Goal: Transaction & Acquisition: Purchase product/service

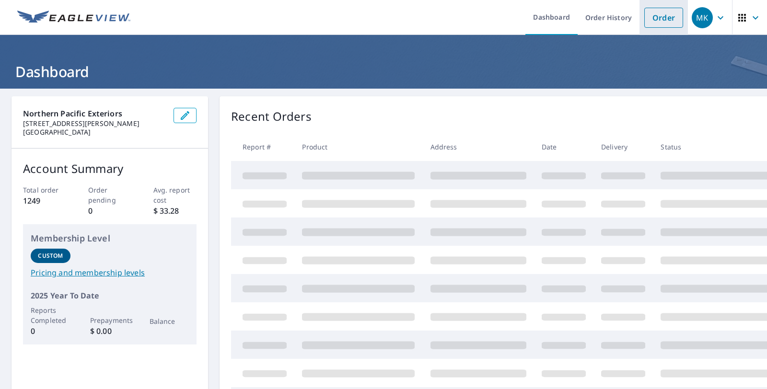
click at [652, 13] on link "Order" at bounding box center [663, 18] width 39 height 20
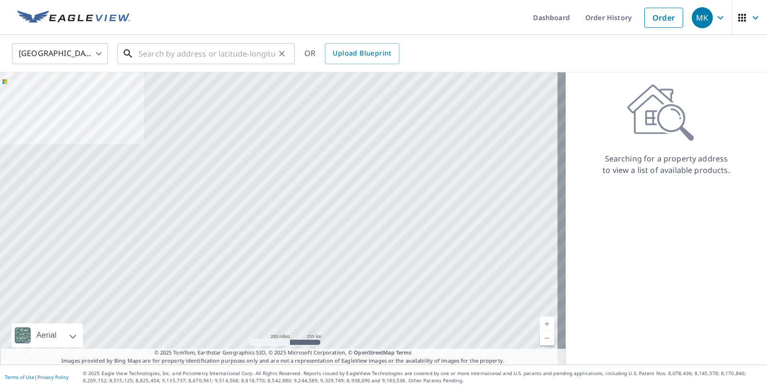
click at [205, 58] on input "text" at bounding box center [206, 53] width 137 height 27
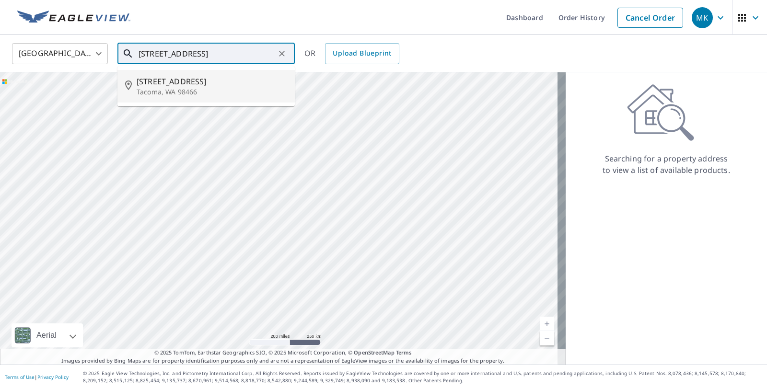
click at [176, 85] on span "[STREET_ADDRESS]" at bounding box center [212, 82] width 150 height 12
type input "[STREET_ADDRESS]"
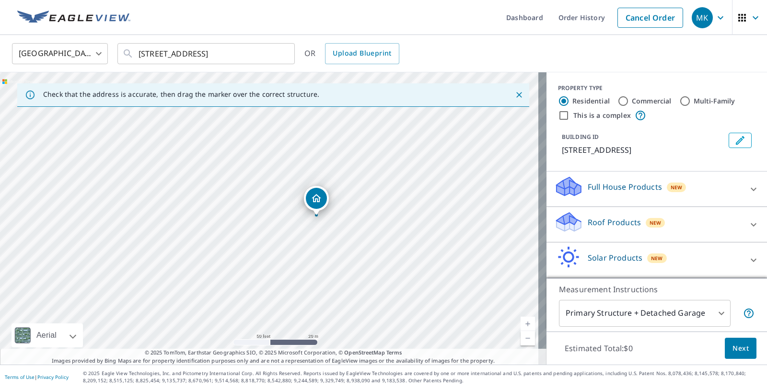
drag, startPoint x: 272, startPoint y: 202, endPoint x: 419, endPoint y: 196, distance: 147.2
click at [419, 196] on div "[STREET_ADDRESS]" at bounding box center [273, 218] width 546 height 292
click at [734, 139] on icon "Edit building 1" at bounding box center [740, 141] width 12 height 12
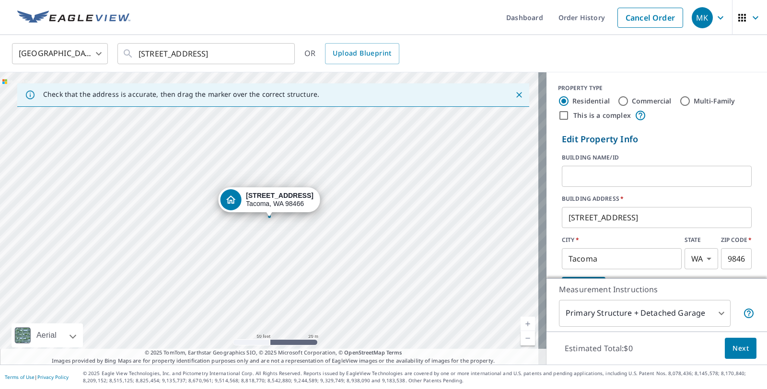
click at [634, 180] on input "text" at bounding box center [657, 176] width 190 height 27
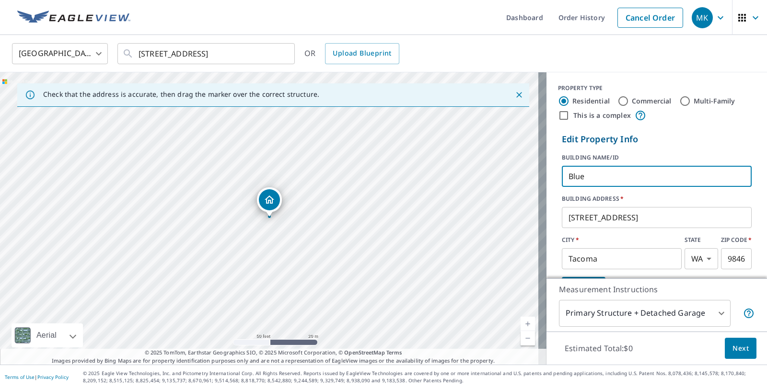
type input "Blue"
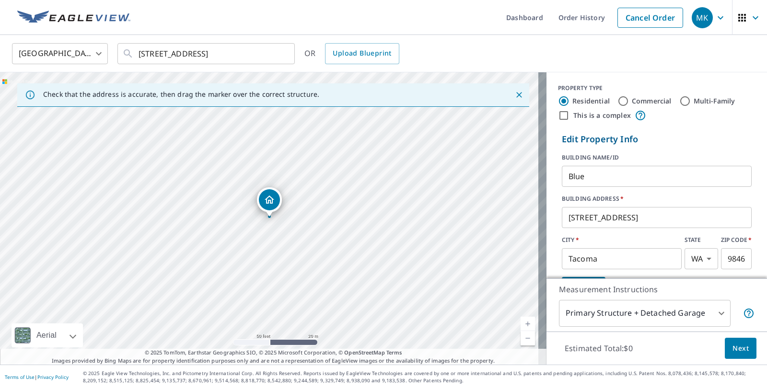
click at [641, 155] on label "BUILDING NAME/ID" at bounding box center [657, 157] width 190 height 9
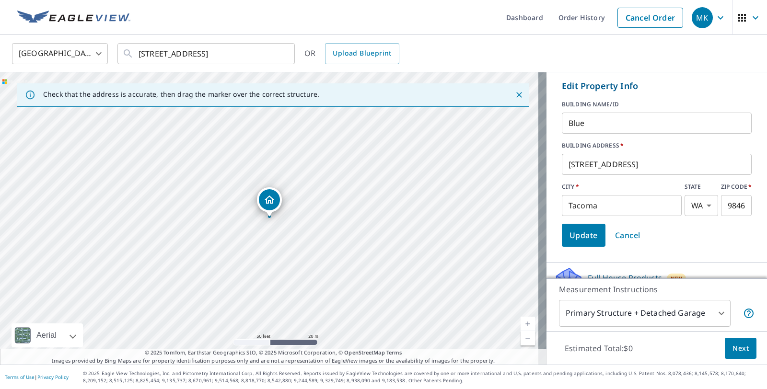
click at [593, 234] on button "Update" at bounding box center [584, 235] width 44 height 23
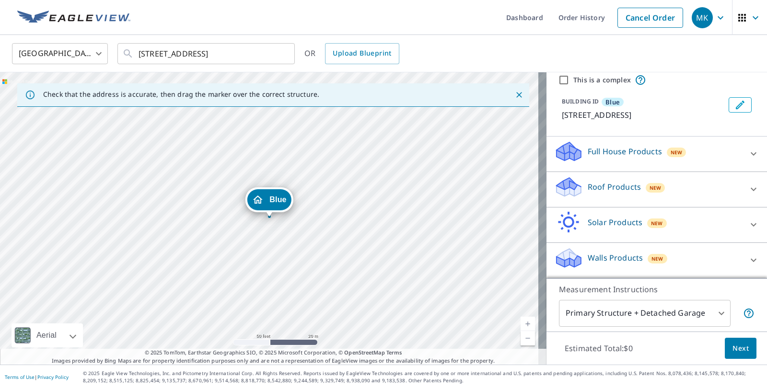
scroll to position [35, 0]
click at [597, 189] on p "Roof Products" at bounding box center [614, 187] width 53 height 12
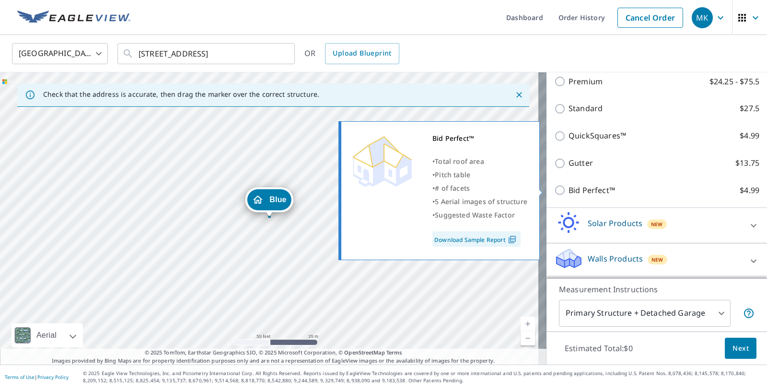
click at [591, 193] on p "Bid Perfect™" at bounding box center [591, 190] width 46 height 12
click at [568, 193] on input "Bid Perfect™ $4.99" at bounding box center [561, 190] width 14 height 12
checkbox input "true"
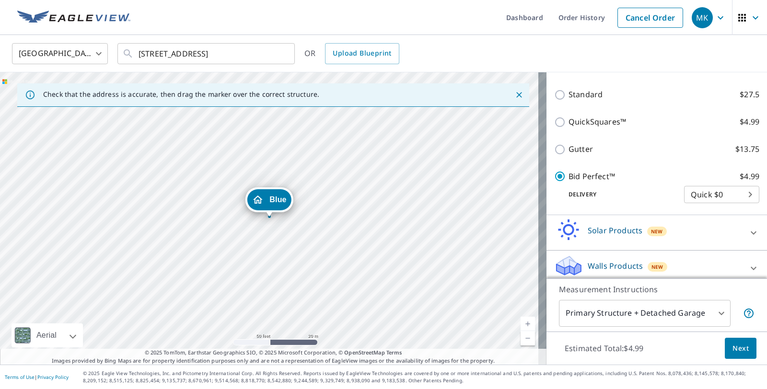
scroll to position [202, 0]
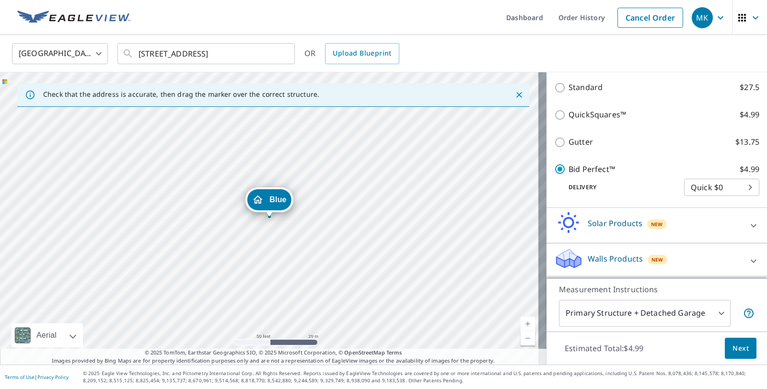
click at [732, 343] on span "Next" at bounding box center [740, 349] width 16 height 12
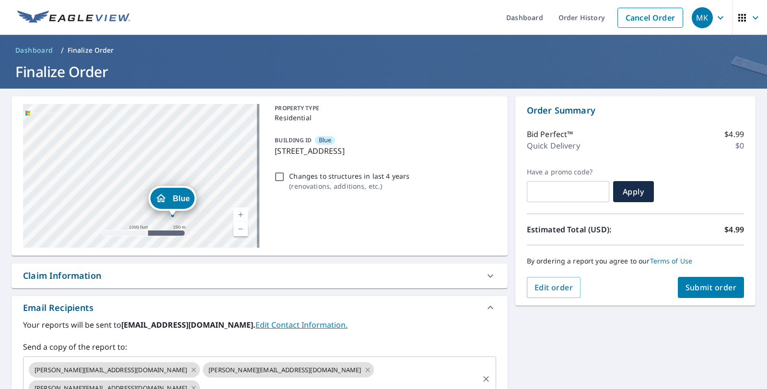
drag, startPoint x: 120, startPoint y: 370, endPoint x: 139, endPoint y: 368, distance: 19.3
click at [190, 370] on icon at bounding box center [194, 370] width 8 height 11
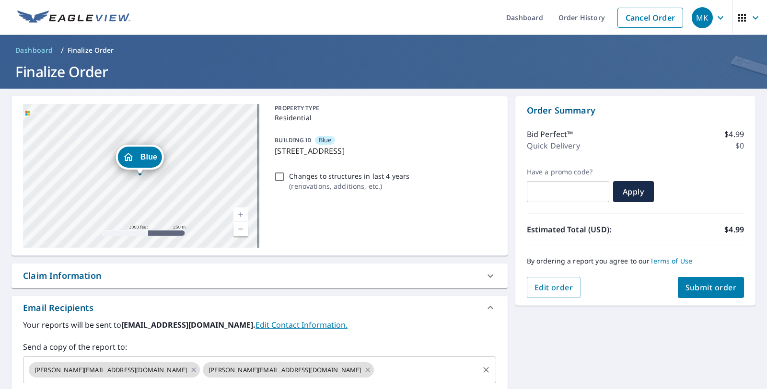
click at [364, 369] on icon at bounding box center [368, 370] width 8 height 11
click at [707, 288] on span "Submit order" at bounding box center [710, 287] width 51 height 11
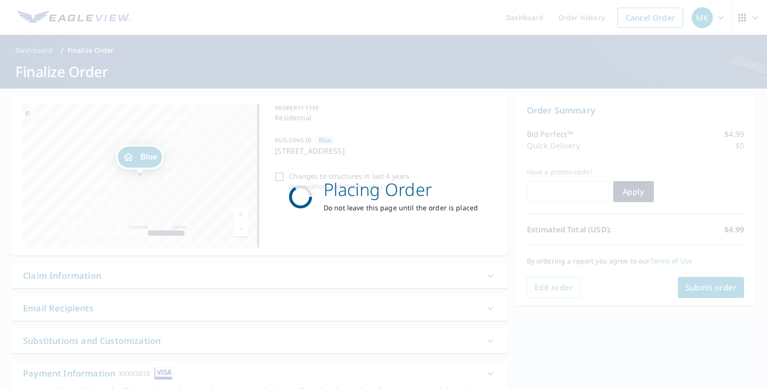
checkbox input "true"
